Goal: Navigation & Orientation: Go to known website

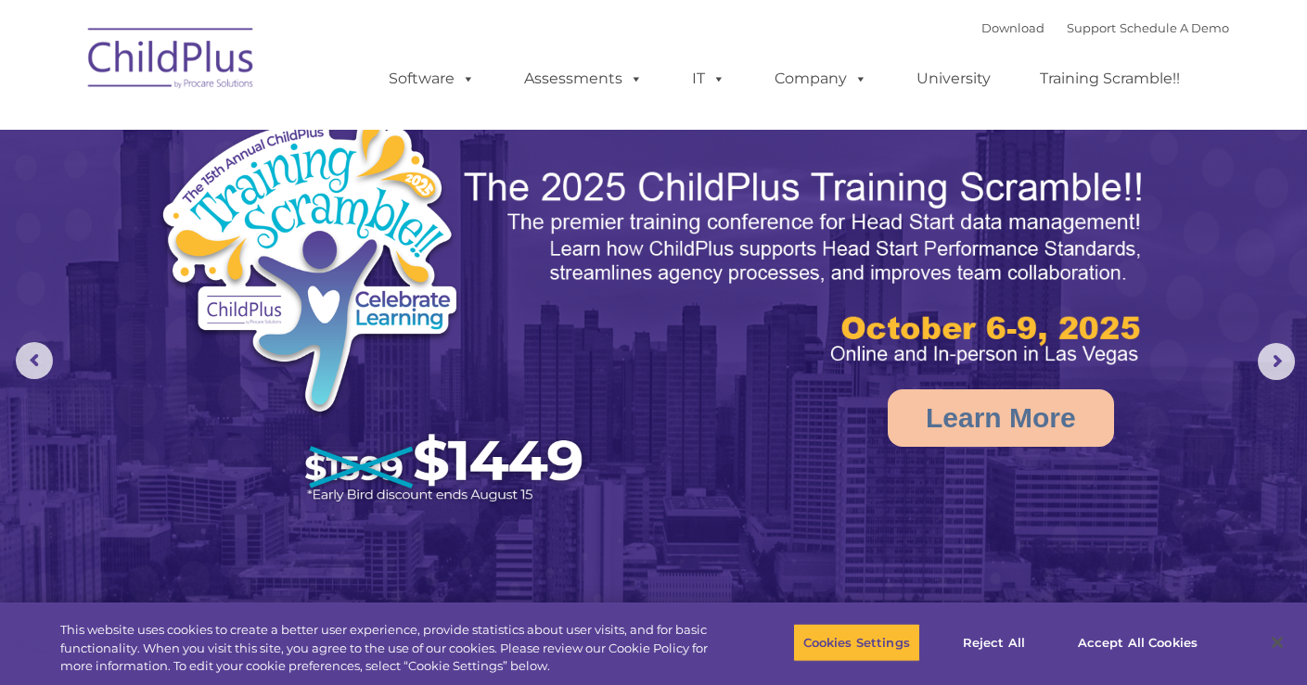
select select "MEDIUM"
click at [1143, 642] on button "Accept All Cookies" at bounding box center [1137, 642] width 140 height 39
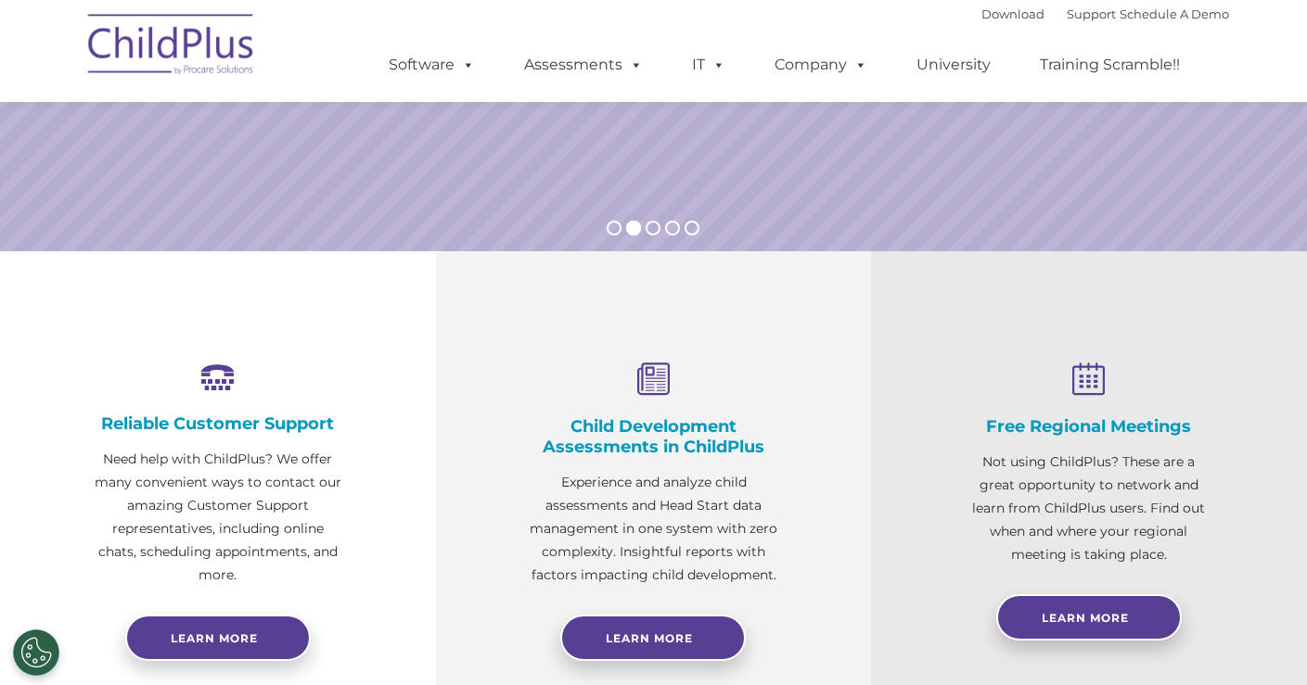
scroll to position [548, 0]
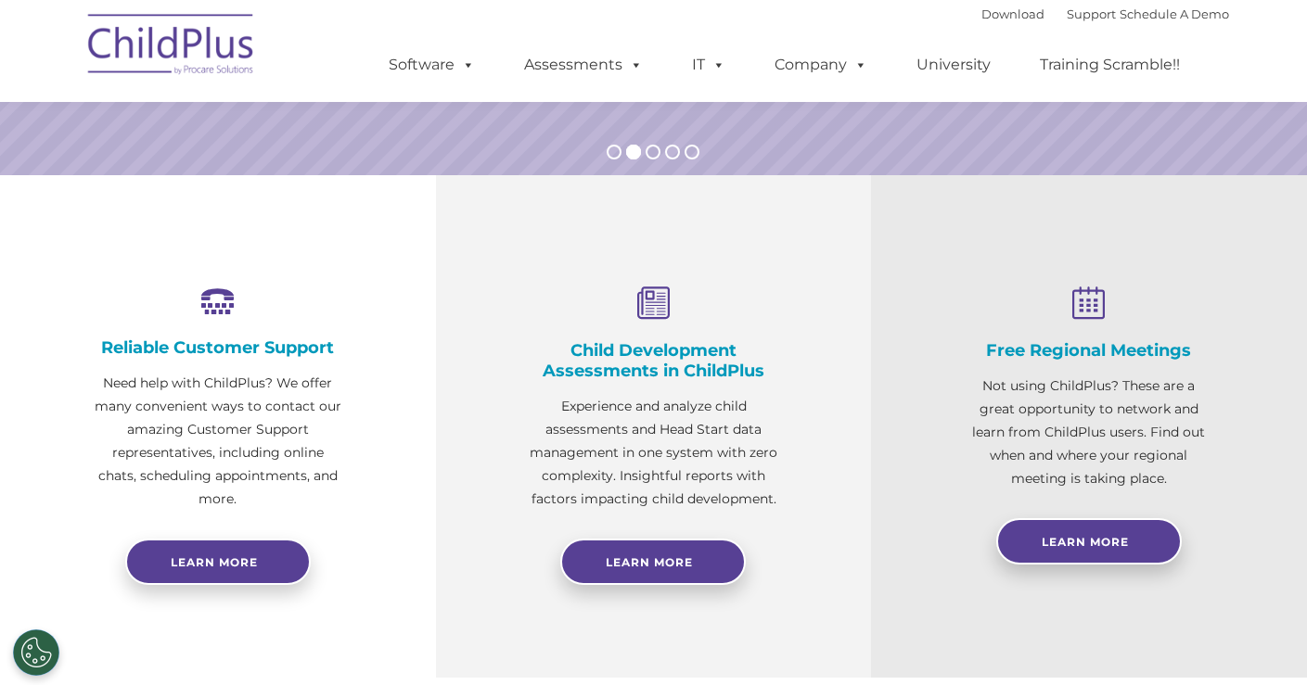
click at [167, 30] on img at bounding box center [171, 47] width 185 height 93
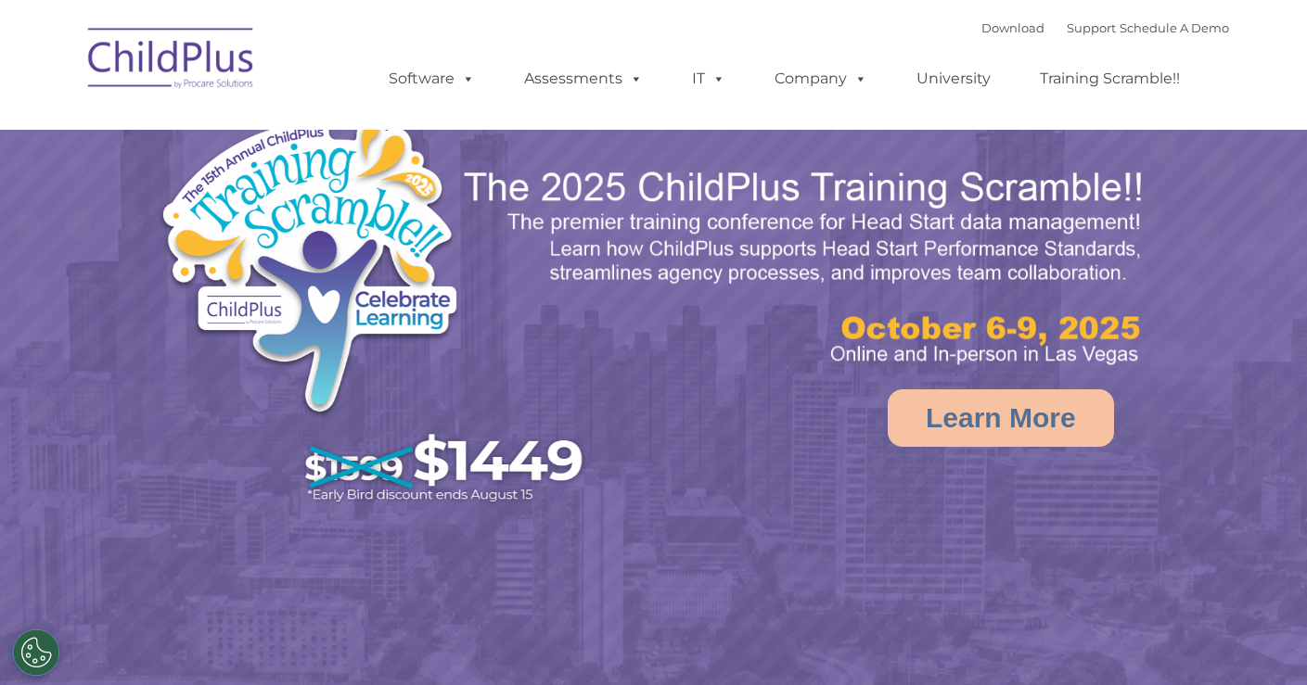
select select "MEDIUM"
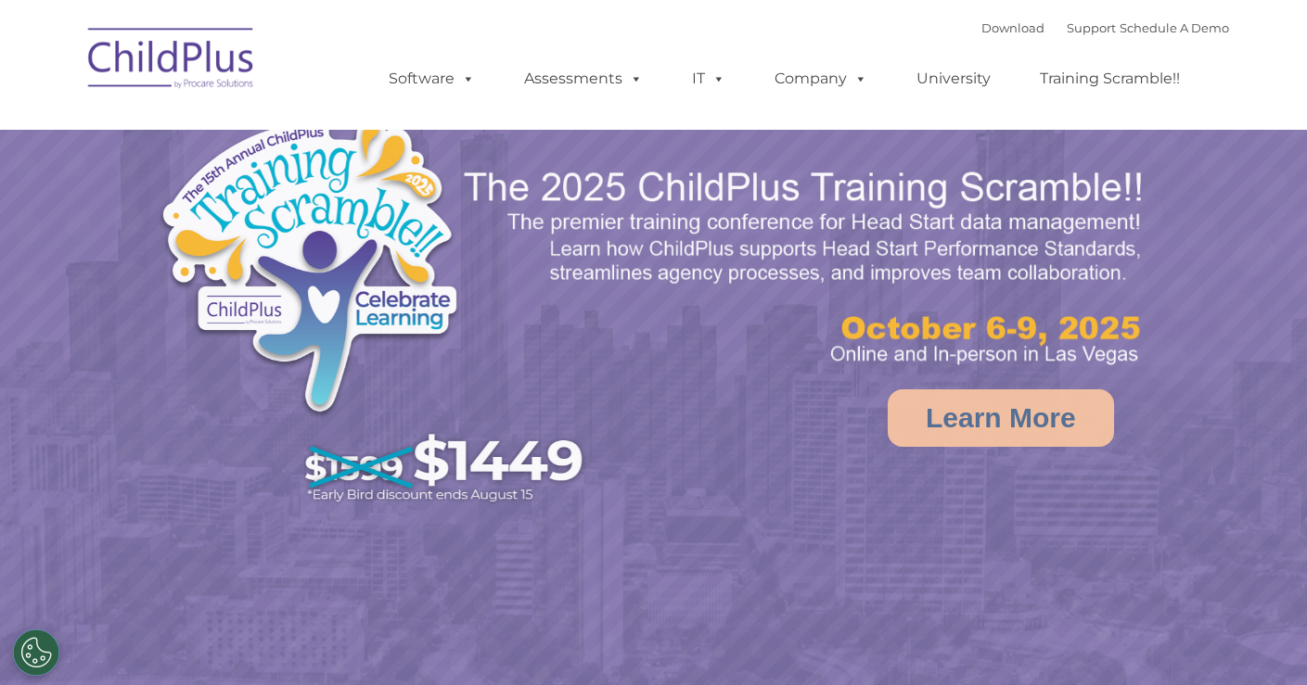
select select "MEDIUM"
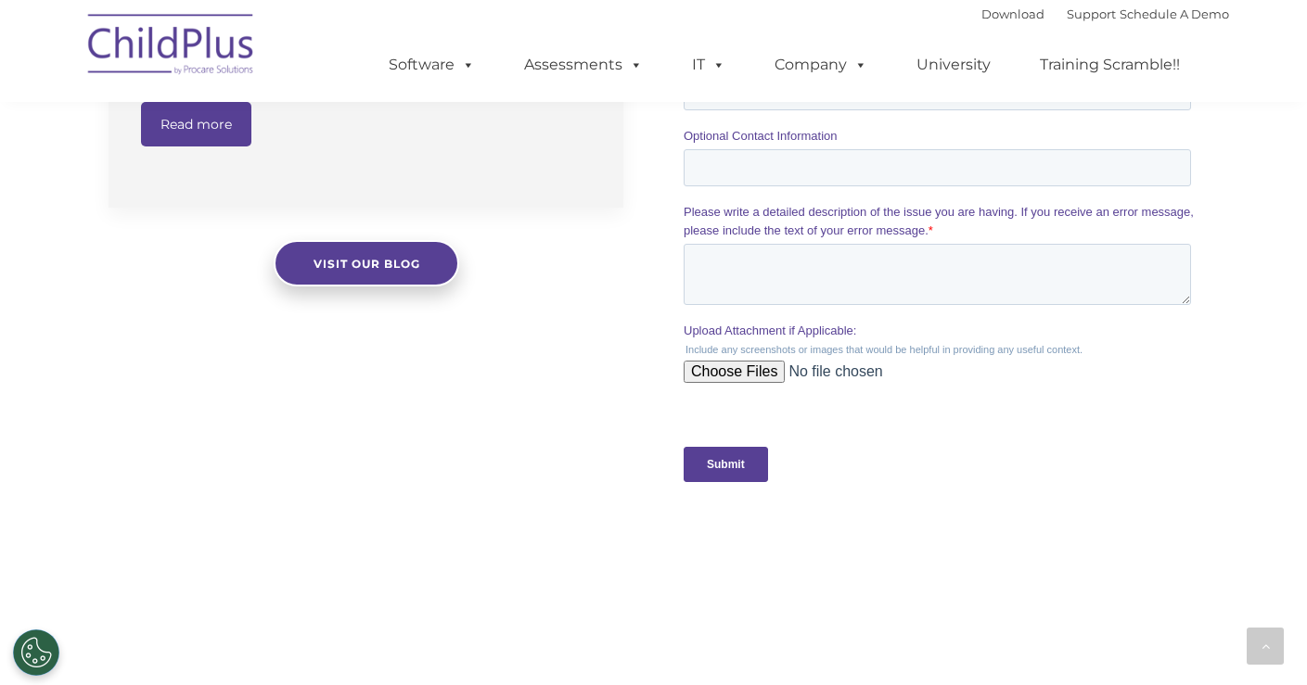
scroll to position [1653, 0]
